Goal: Task Accomplishment & Management: Use online tool/utility

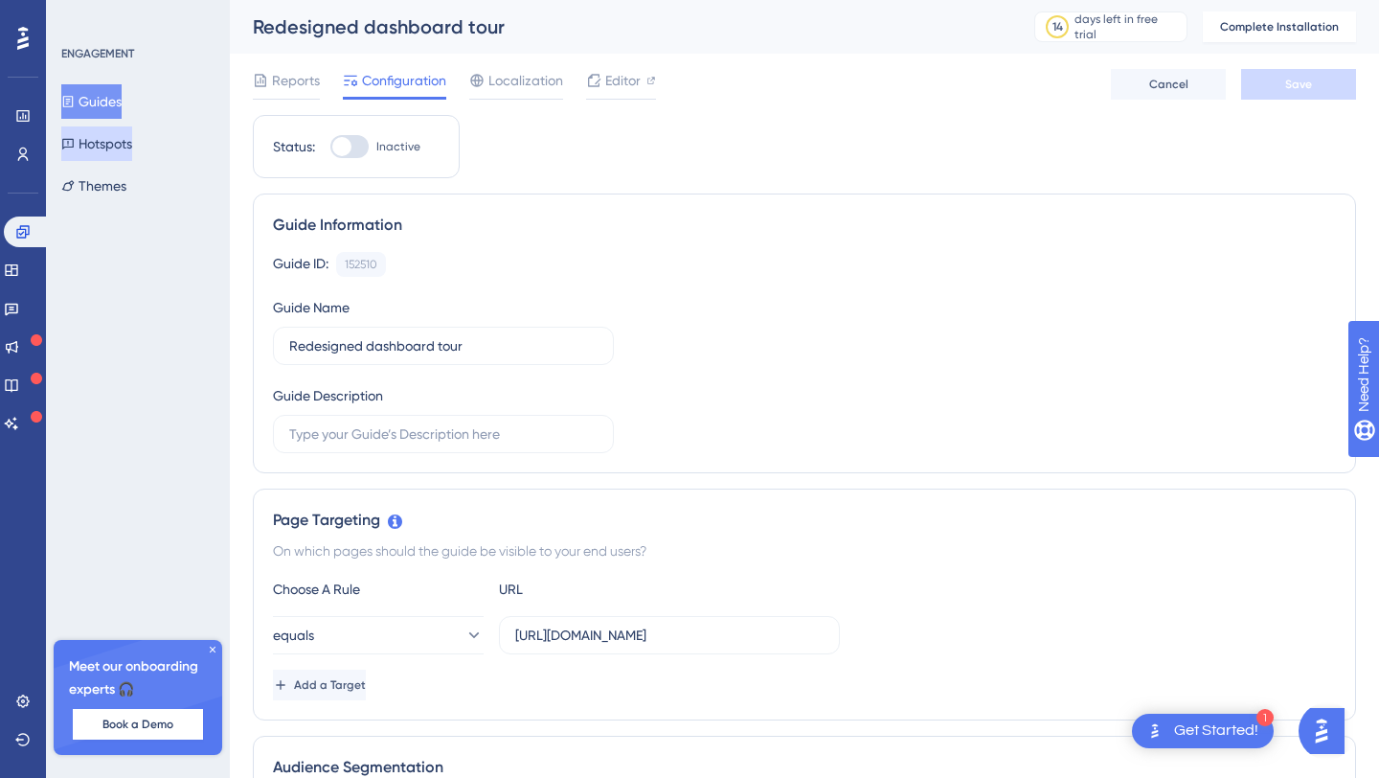
click at [116, 140] on button "Hotspots" at bounding box center [96, 143] width 71 height 34
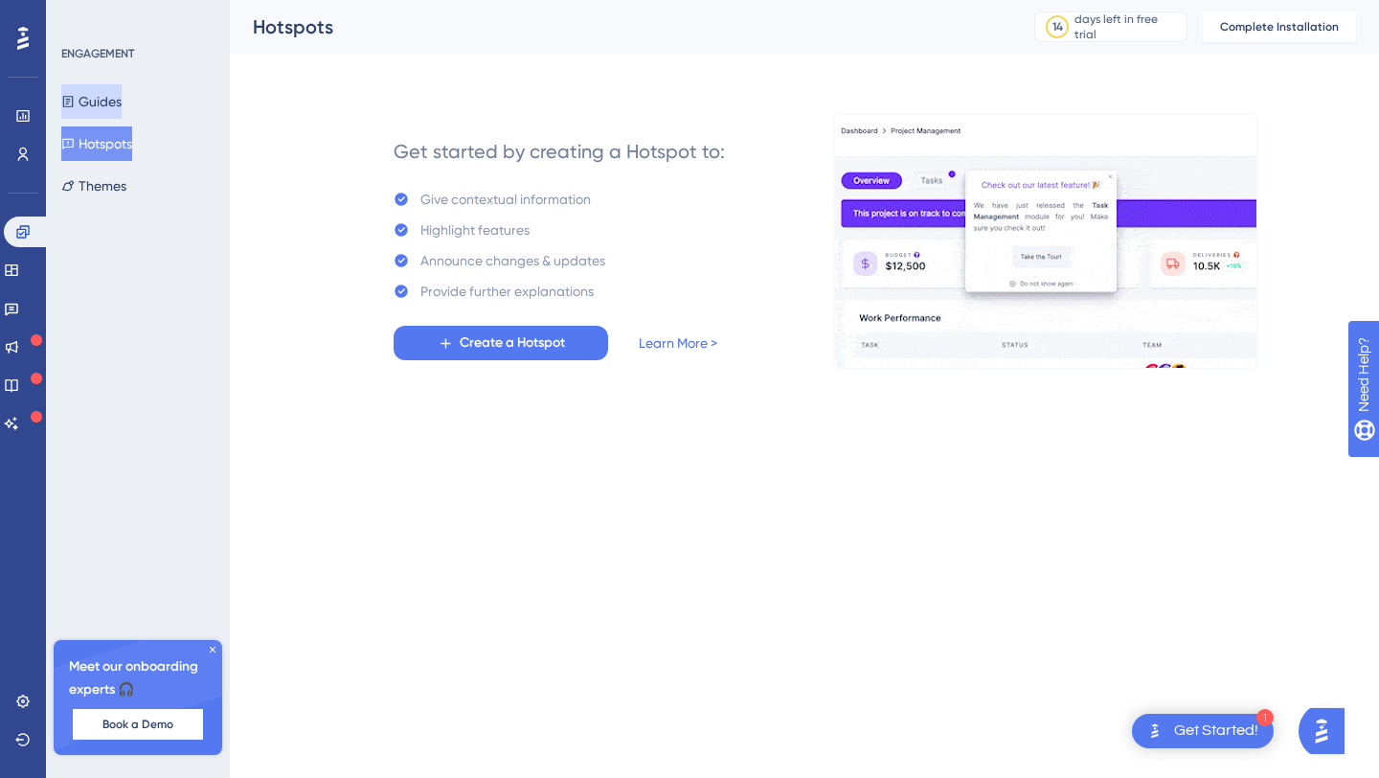
click at [118, 92] on button "Guides" at bounding box center [91, 101] width 60 height 34
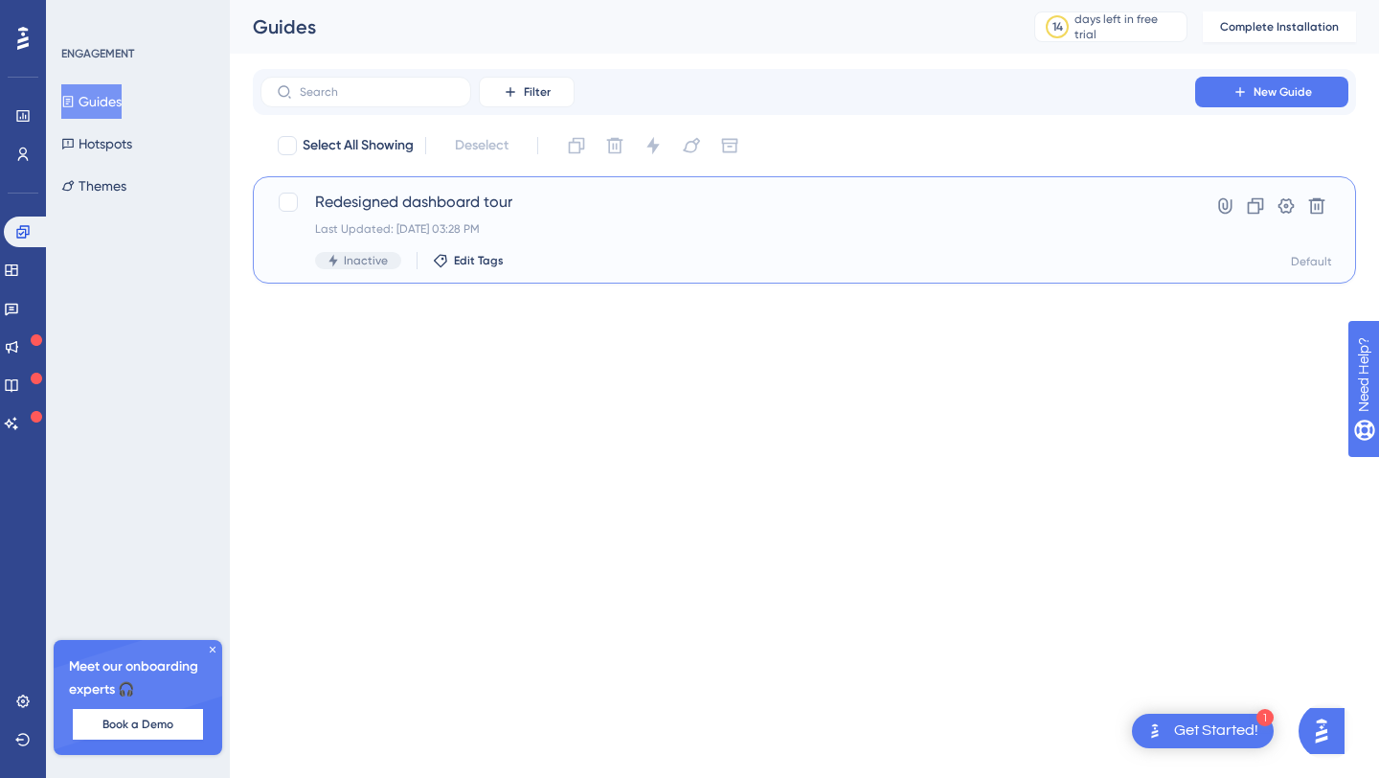
click at [743, 282] on div "Redesigned dashboard tour Last Updated: Sep 23 2025, 03:28 PM Inactive Edit Tag…" at bounding box center [804, 229] width 1103 height 107
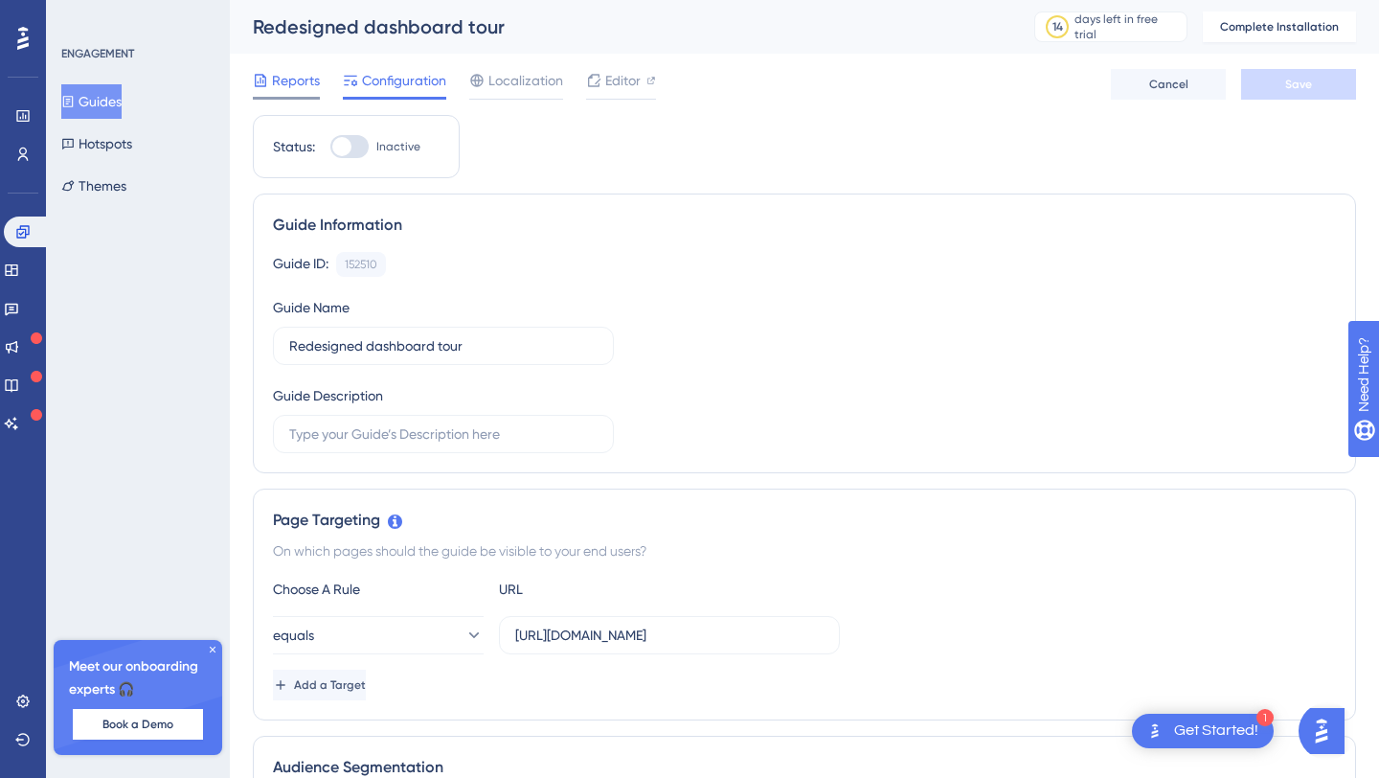
click at [294, 72] on span "Reports" at bounding box center [296, 80] width 48 height 23
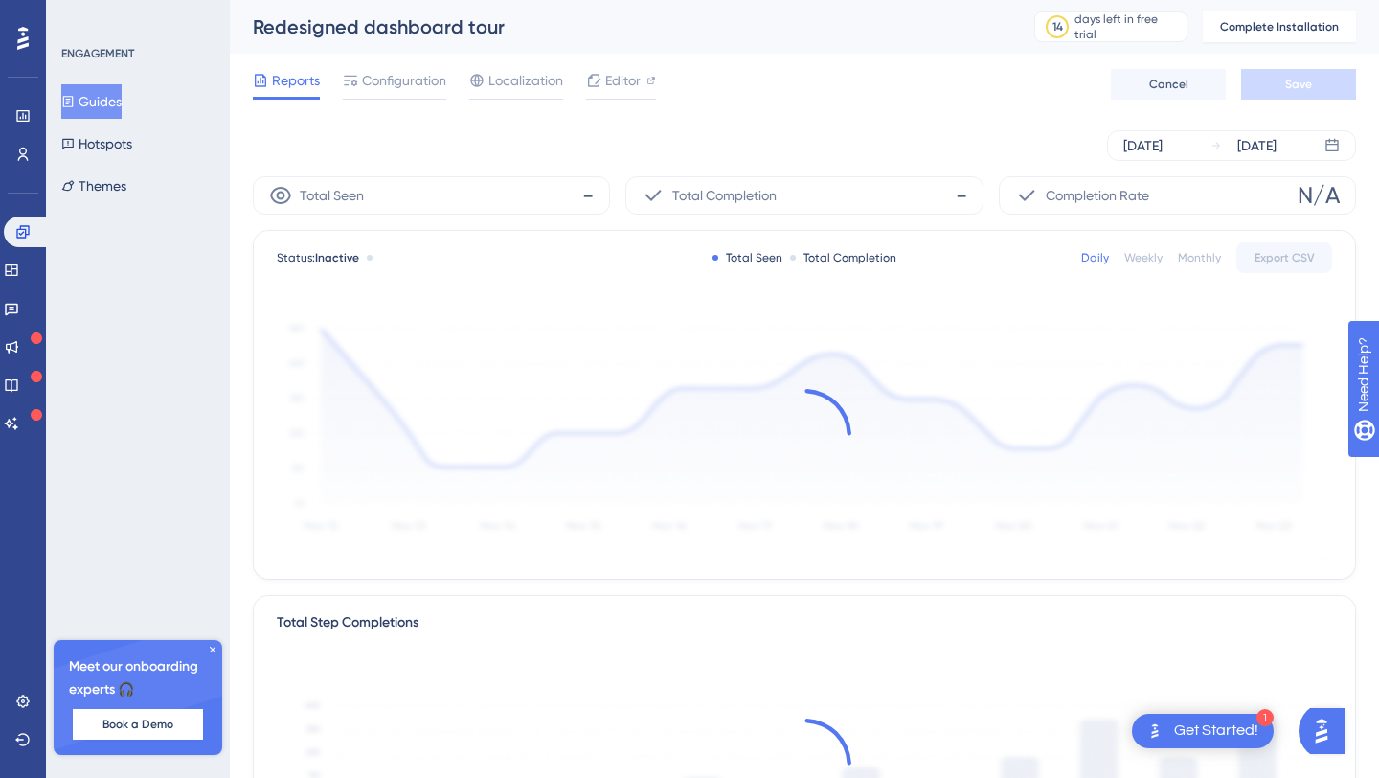
click at [528, 65] on div "Reports Configuration Localization Editor Cancel Save" at bounding box center [804, 84] width 1103 height 61
click at [614, 79] on span "Editor" at bounding box center [622, 80] width 35 height 23
